Goal: Information Seeking & Learning: Learn about a topic

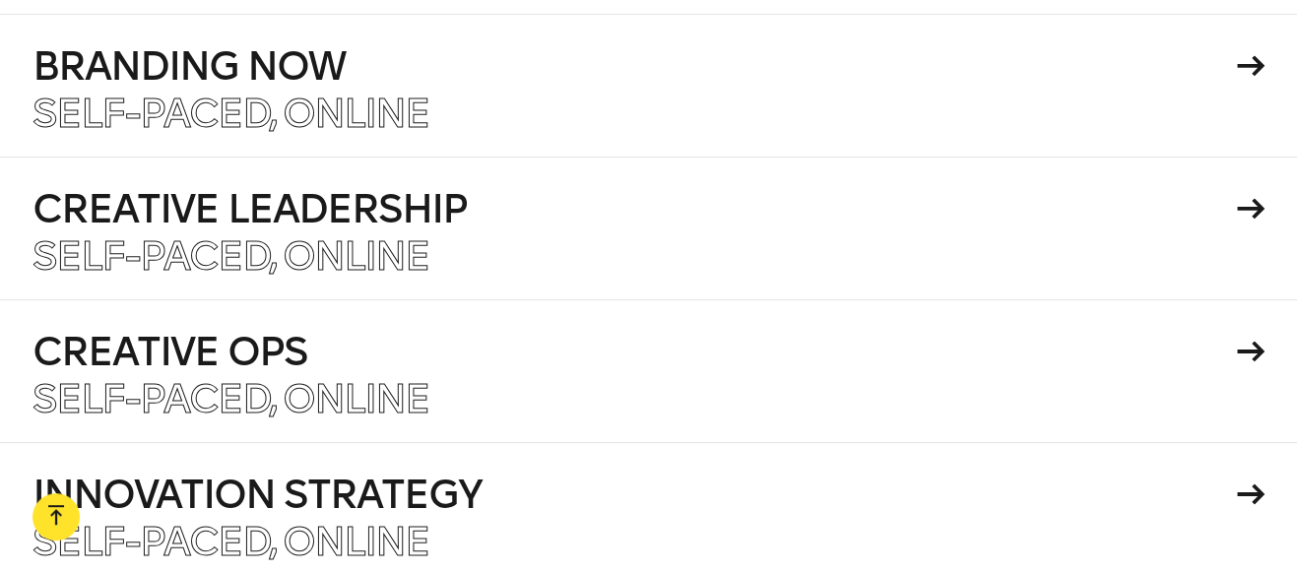
scroll to position [3149, 0]
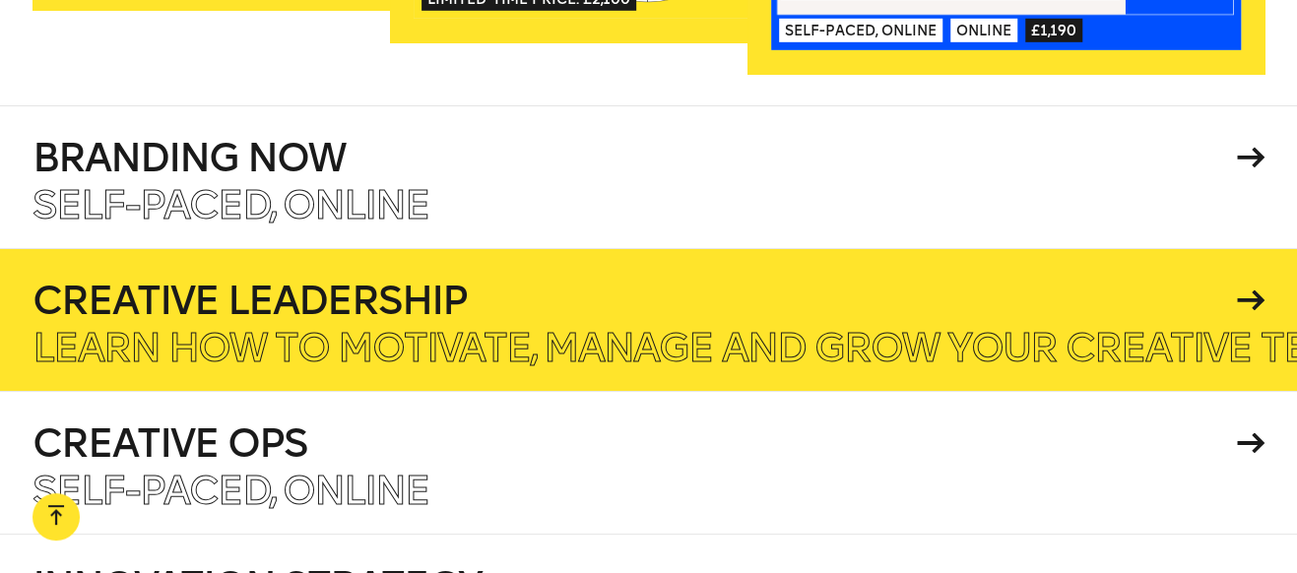
click at [214, 328] on p "Learn how to motivate, manage and grow your creative team." at bounding box center [704, 347] width 1342 height 39
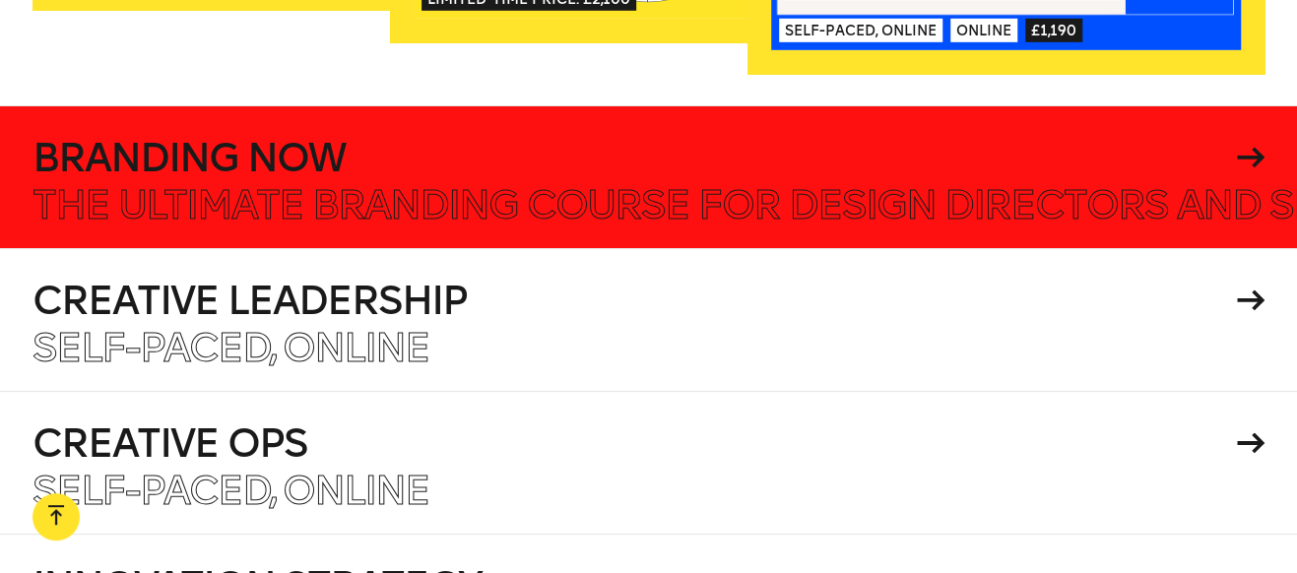
scroll to position [3140, 0]
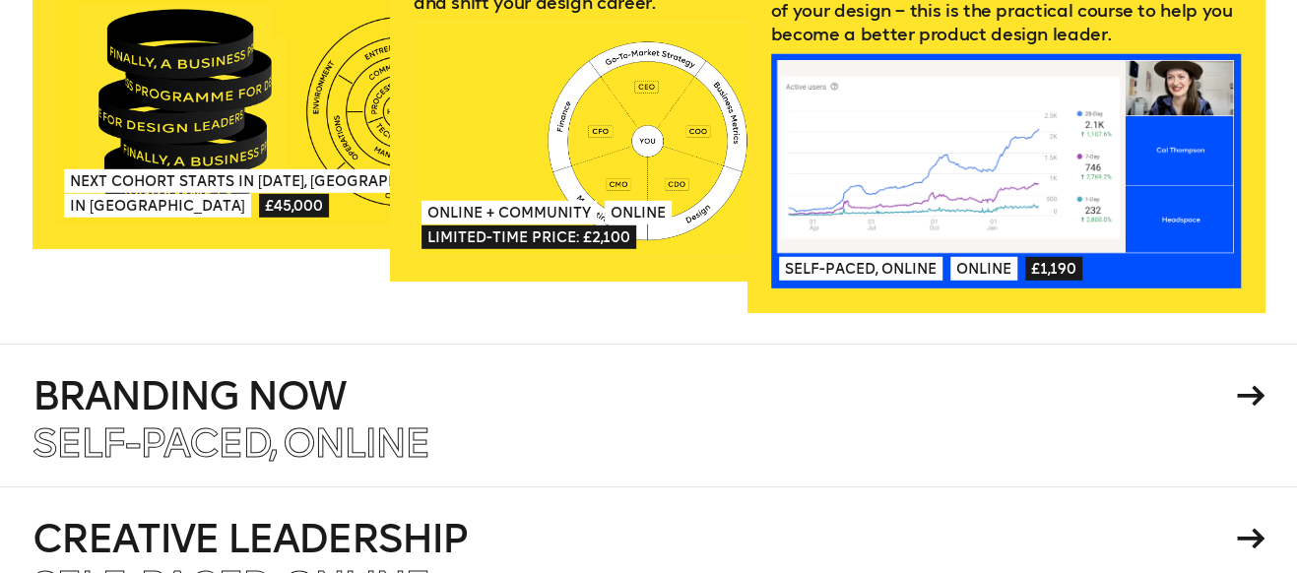
scroll to position [0, 0]
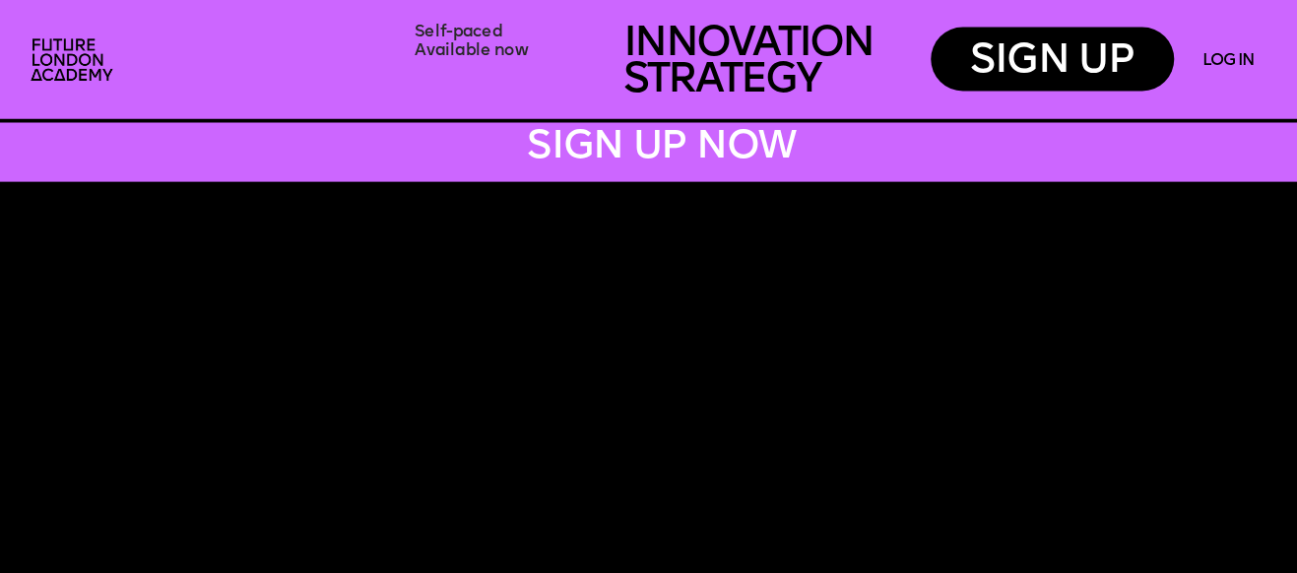
scroll to position [10047, 0]
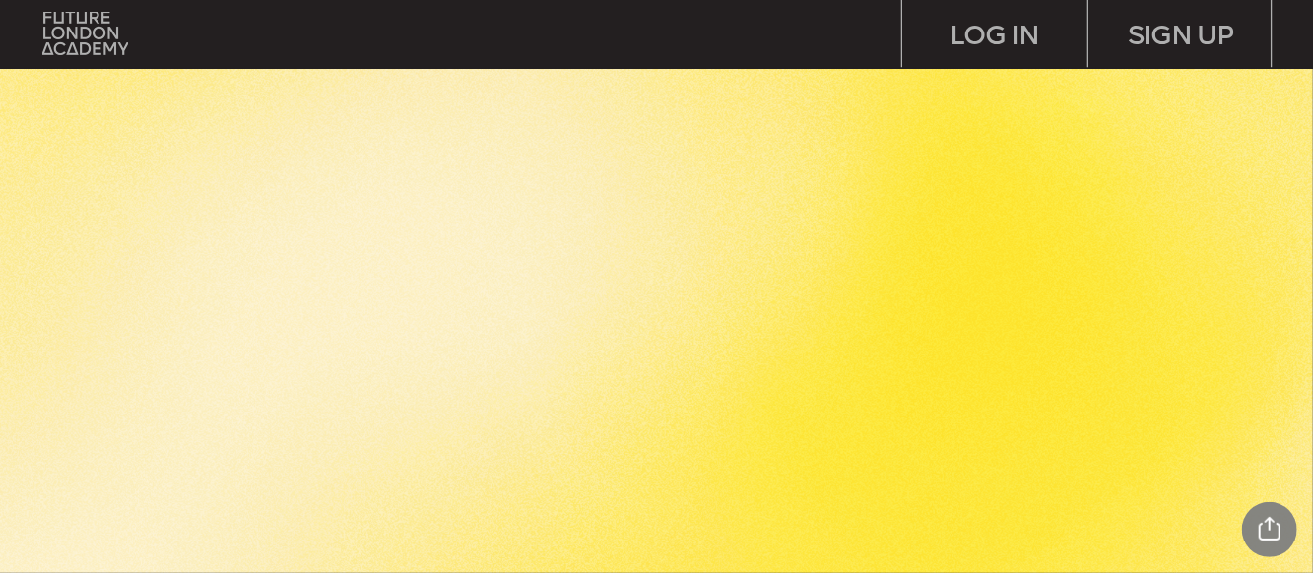
scroll to position [2079, 0]
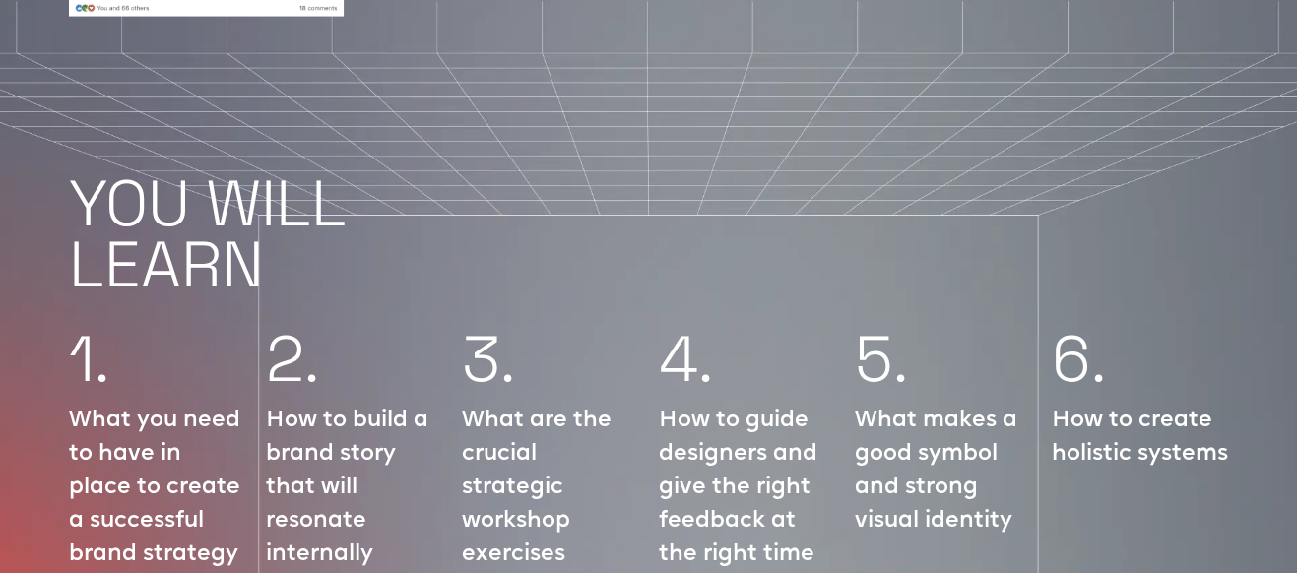
scroll to position [2517, 0]
